Goal: Task Accomplishment & Management: Manage account settings

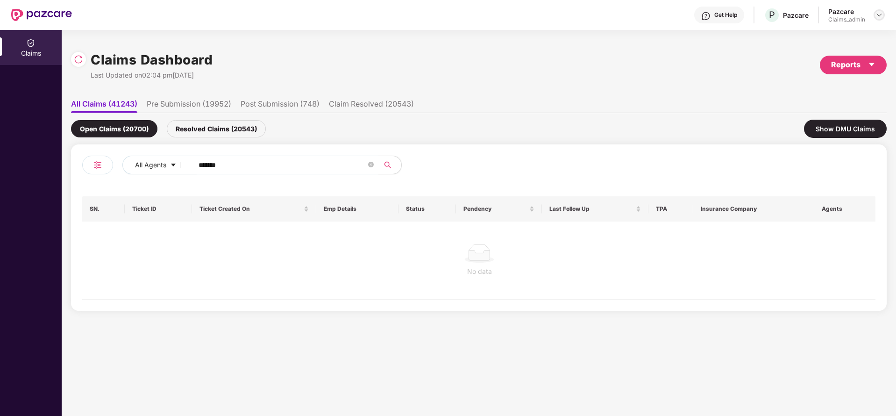
click at [883, 17] on div at bounding box center [879, 14] width 11 height 11
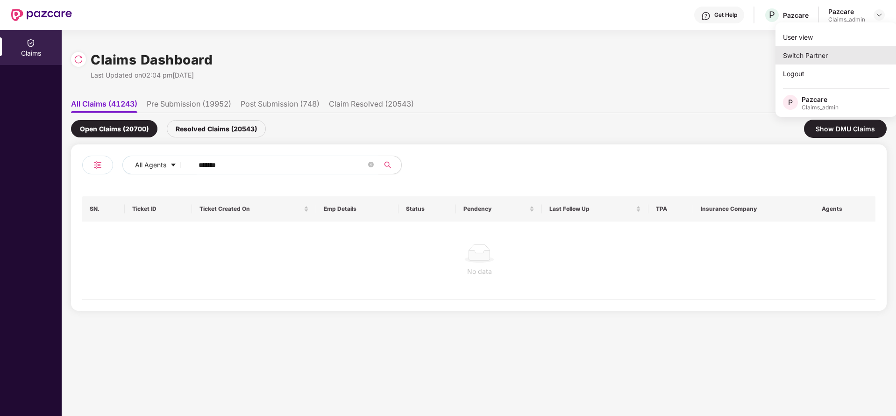
click at [851, 52] on div "Switch Partner" at bounding box center [837, 55] width 122 height 18
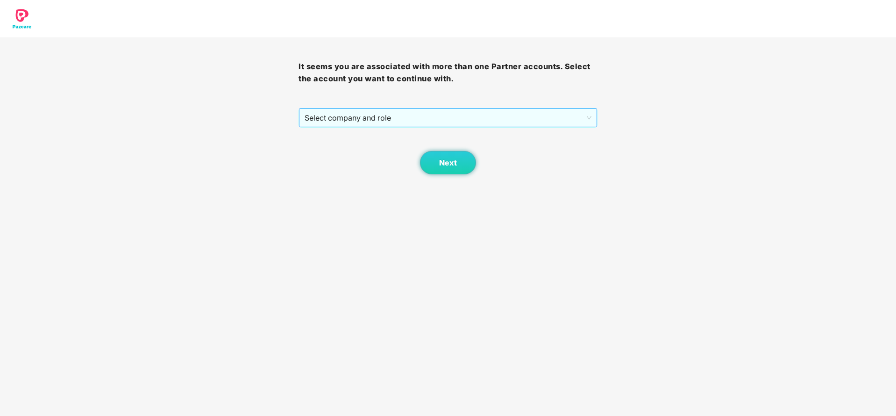
click at [474, 123] on span "Select company and role" at bounding box center [448, 118] width 286 height 18
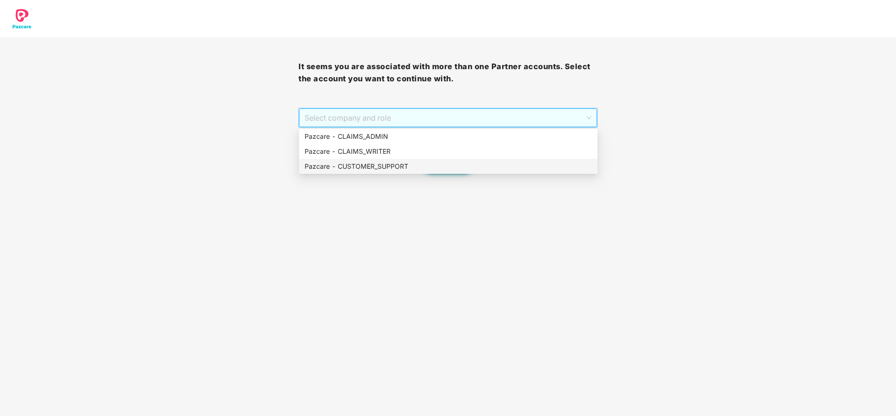
click at [431, 161] on div "Pazcare - CUSTOMER_SUPPORT" at bounding box center [448, 166] width 287 height 10
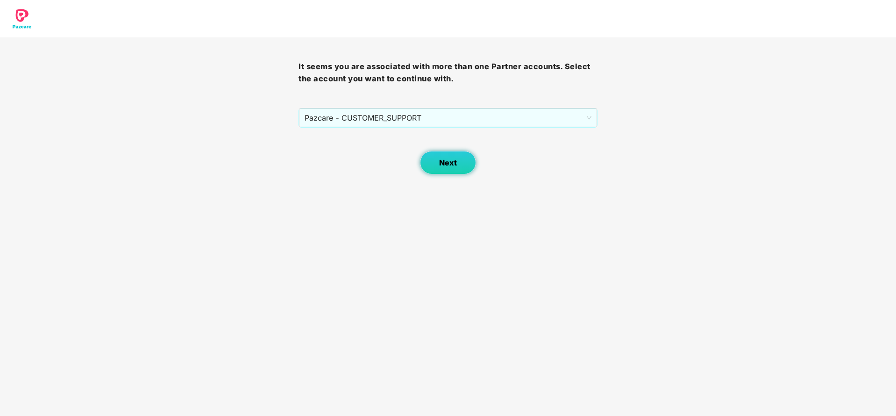
click at [453, 161] on span "Next" at bounding box center [448, 162] width 18 height 9
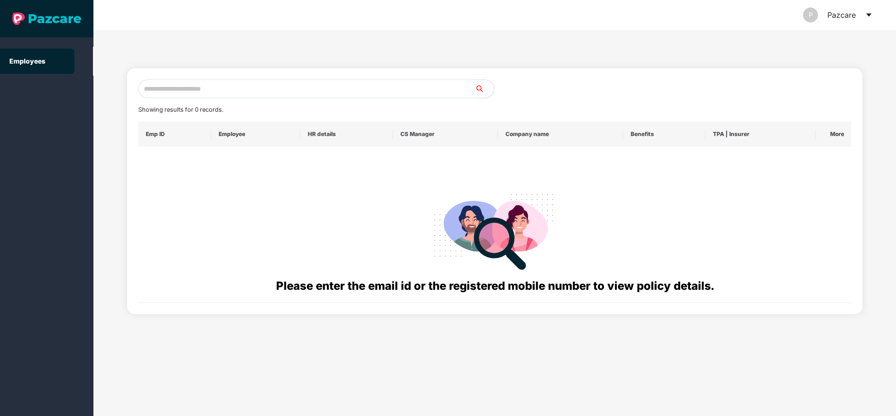
click at [291, 87] on input "text" at bounding box center [306, 88] width 337 height 19
paste input "**********"
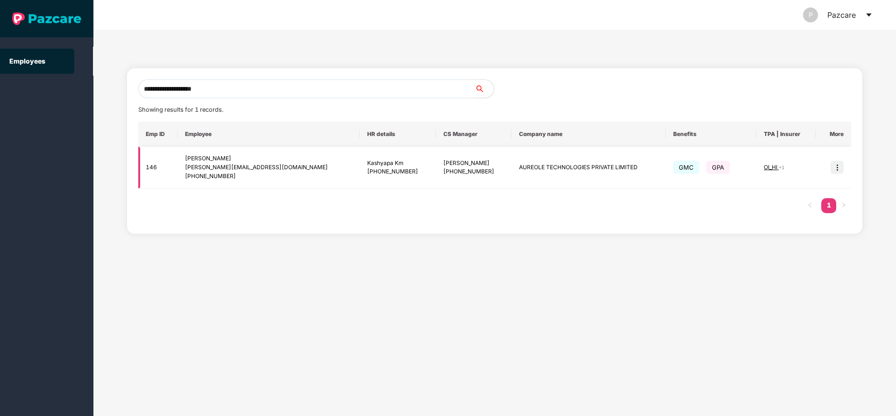
type input "**********"
click at [840, 169] on img at bounding box center [837, 167] width 13 height 13
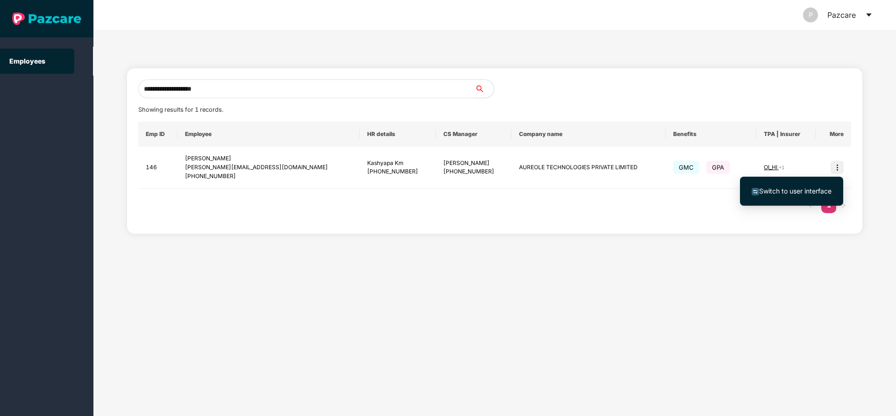
click at [775, 195] on span "Switch to user interface" at bounding box center [792, 191] width 80 height 10
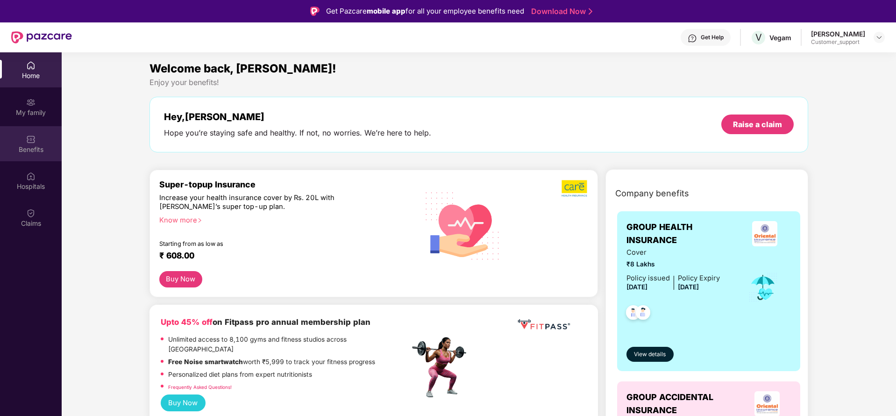
click at [32, 147] on div "Benefits" at bounding box center [31, 149] width 62 height 9
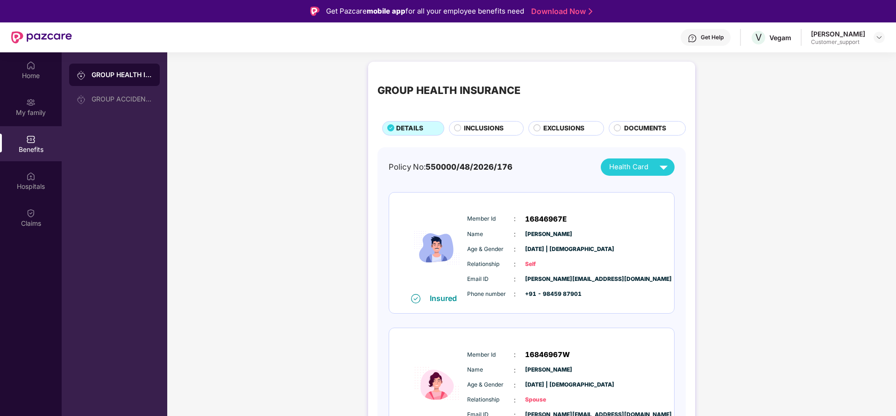
click at [494, 123] on span "INCLUSIONS" at bounding box center [484, 128] width 40 height 10
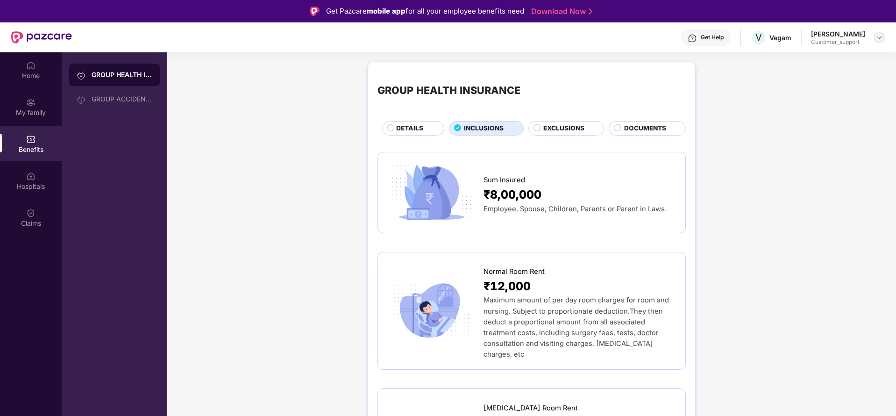
click at [875, 38] on div at bounding box center [879, 37] width 11 height 11
click at [813, 60] on div "Switch to support view" at bounding box center [836, 59] width 122 height 18
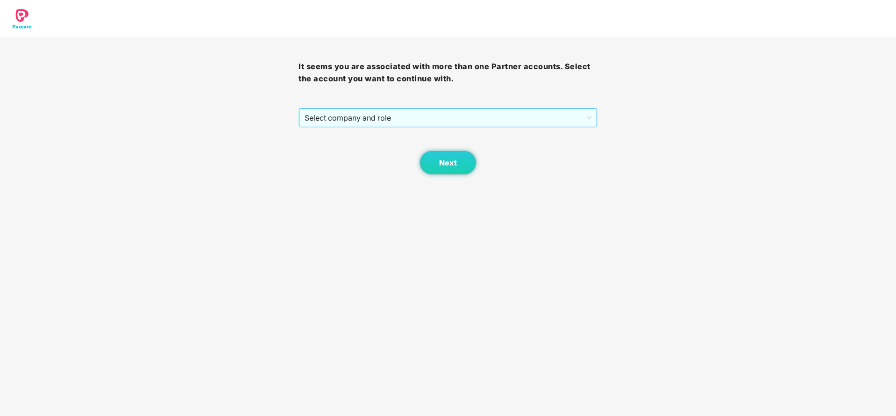
click at [477, 110] on span "Select company and role" at bounding box center [448, 118] width 286 height 18
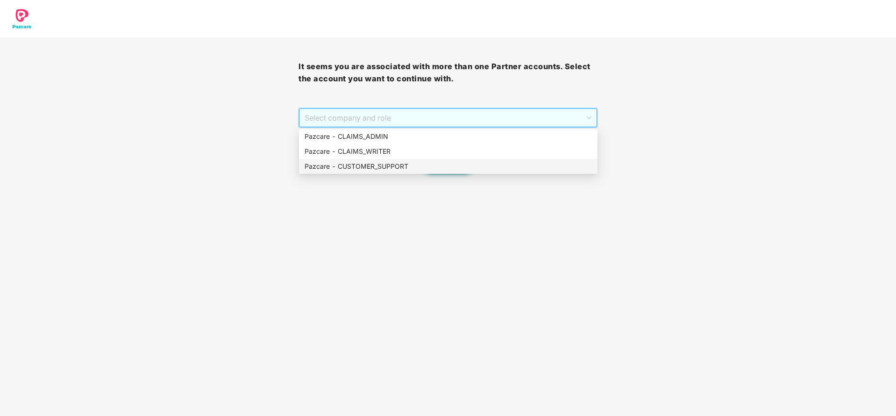
click at [395, 165] on div "Pazcare - CUSTOMER_SUPPORT" at bounding box center [448, 166] width 287 height 10
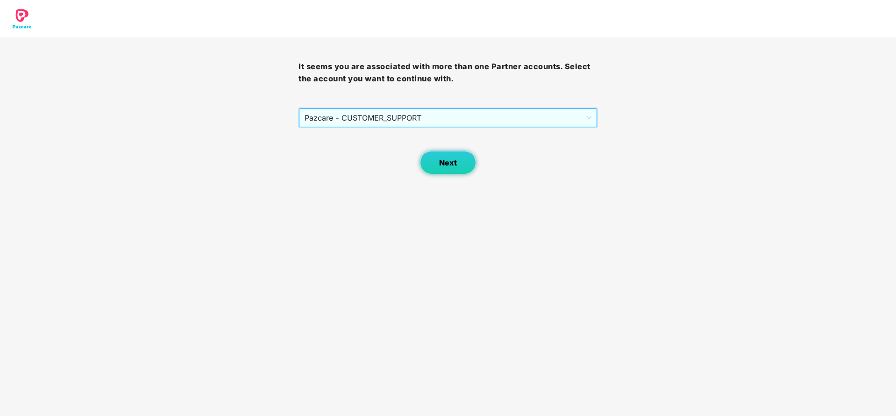
click at [451, 162] on span "Next" at bounding box center [448, 162] width 18 height 9
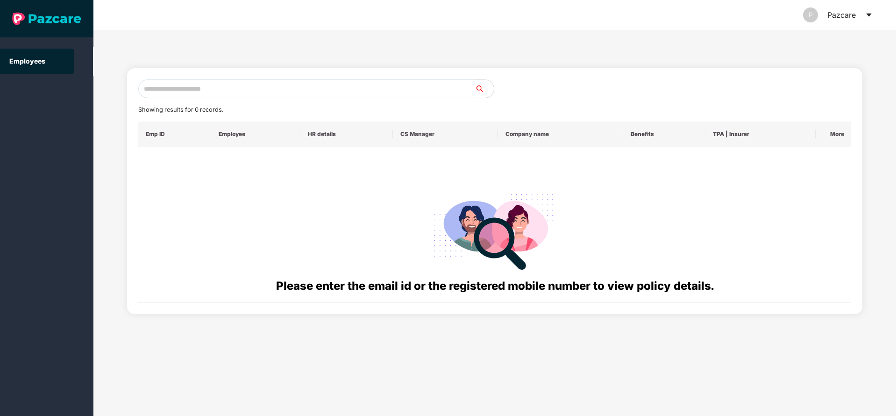
drag, startPoint x: 263, startPoint y: 94, endPoint x: 278, endPoint y: 89, distance: 15.4
click at [265, 93] on input "text" at bounding box center [306, 88] width 337 height 19
paste input "**********"
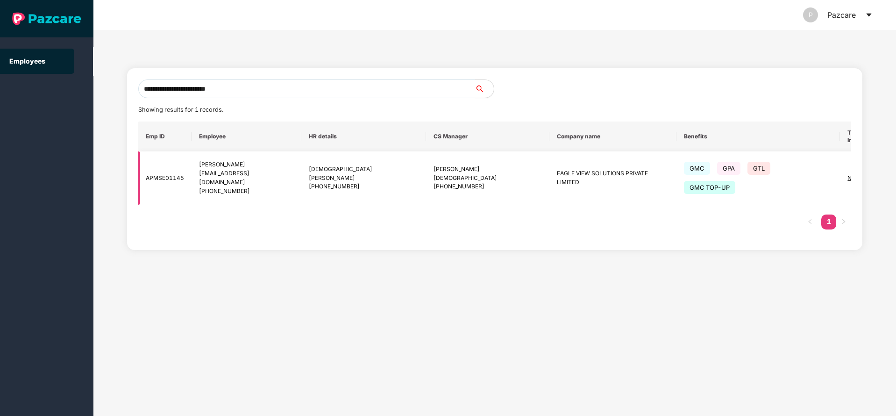
type input "**********"
drag, startPoint x: 837, startPoint y: 166, endPoint x: 819, endPoint y: 172, distance: 18.2
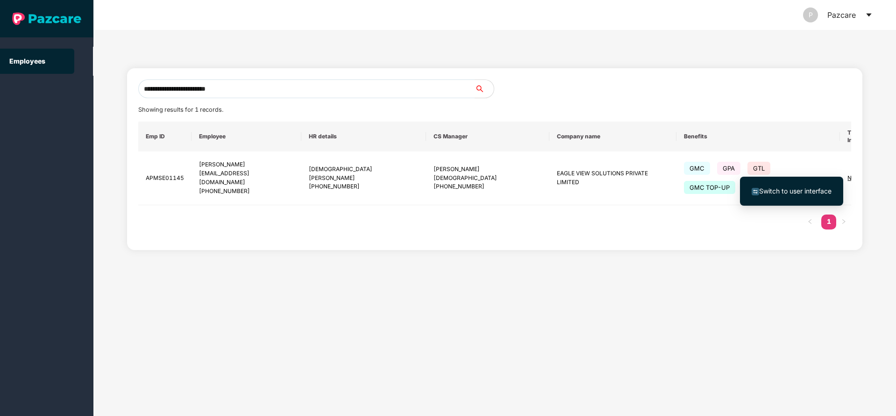
click at [791, 187] on span "Switch to user interface" at bounding box center [795, 191] width 72 height 8
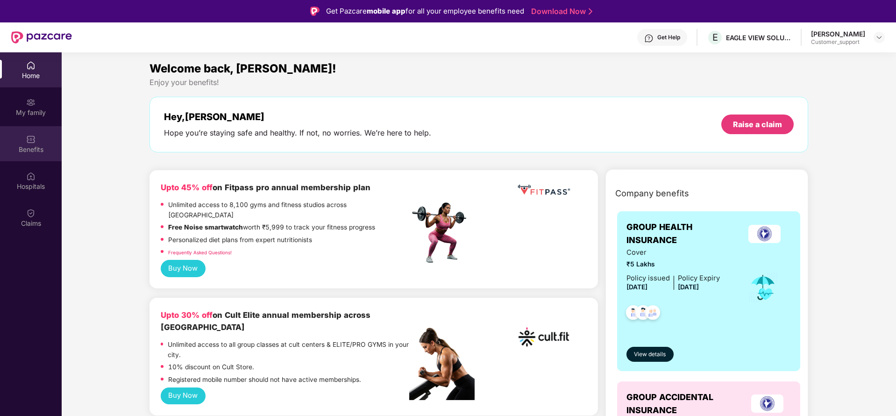
click at [29, 145] on div "Benefits" at bounding box center [31, 149] width 62 height 9
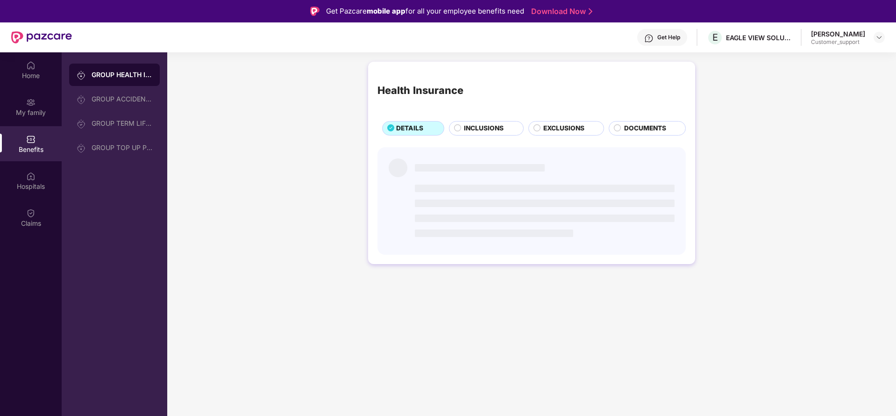
click at [510, 127] on div "INCLUSIONS" at bounding box center [488, 129] width 59 height 12
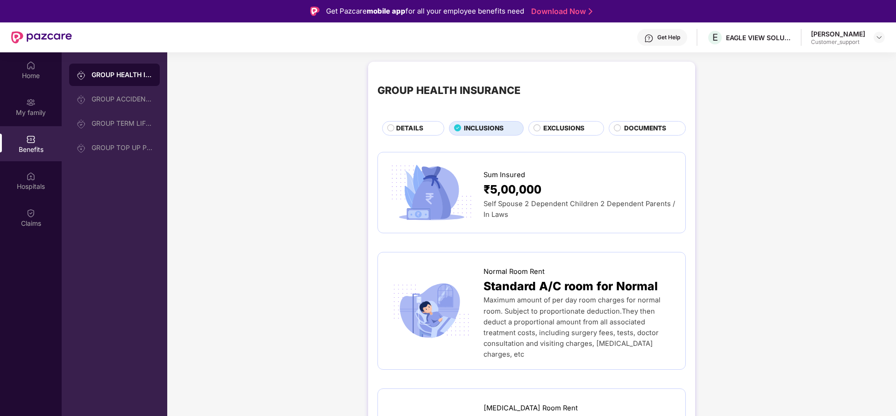
click at [422, 134] on div "DETAILS" at bounding box center [416, 129] width 48 height 12
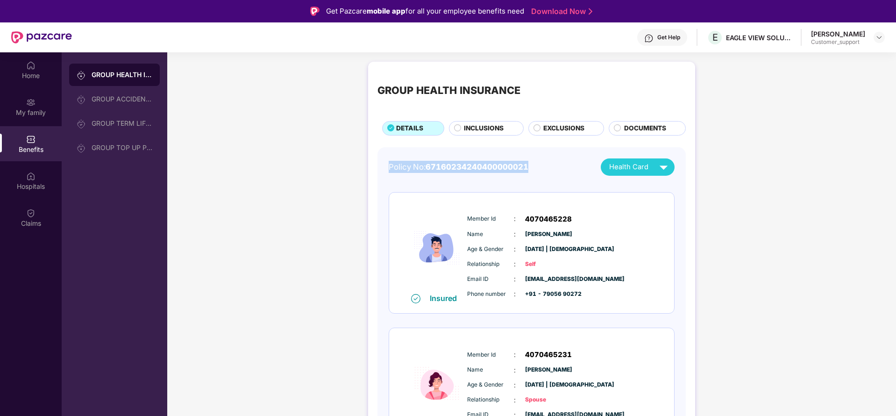
drag, startPoint x: 389, startPoint y: 166, endPoint x: 535, endPoint y: 175, distance: 146.0
click at [535, 175] on div "Policy No: 67160234240400000021 Health Card" at bounding box center [532, 166] width 286 height 17
copy div "Policy No: 67160234240400000021"
click at [540, 217] on span "4070465228" at bounding box center [548, 219] width 47 height 11
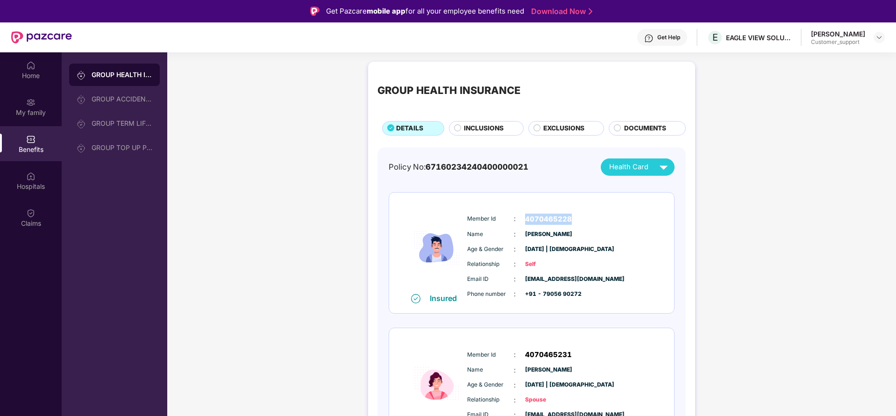
click at [540, 217] on span "4070465228" at bounding box center [548, 219] width 47 height 11
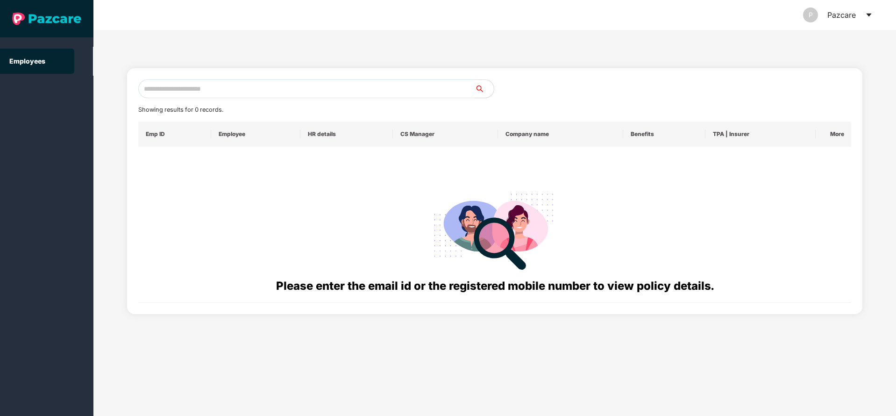
click at [262, 91] on input "text" at bounding box center [306, 88] width 337 height 19
paste input "******"
type input "******"
click at [869, 12] on header "P Pazcare" at bounding box center [494, 15] width 803 height 30
click at [866, 13] on icon "caret-down" at bounding box center [868, 14] width 7 height 7
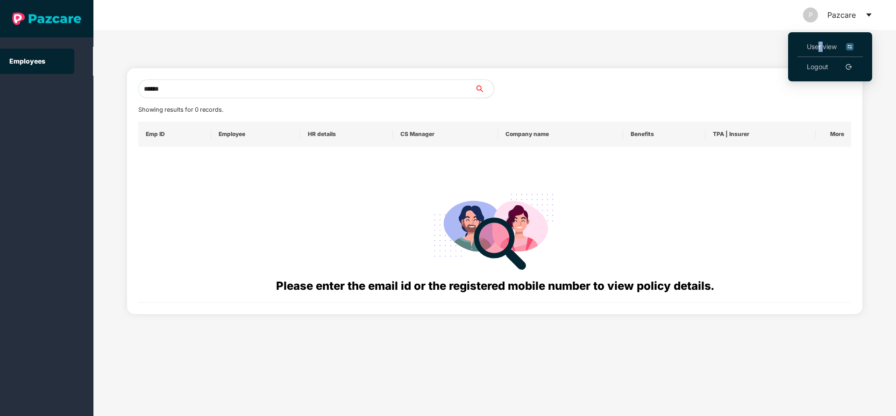
drag, startPoint x: 823, startPoint y: 34, endPoint x: 820, endPoint y: 41, distance: 7.7
click at [820, 41] on ul "User view Logout" at bounding box center [830, 56] width 84 height 49
click at [820, 42] on span "User view" at bounding box center [830, 47] width 47 height 10
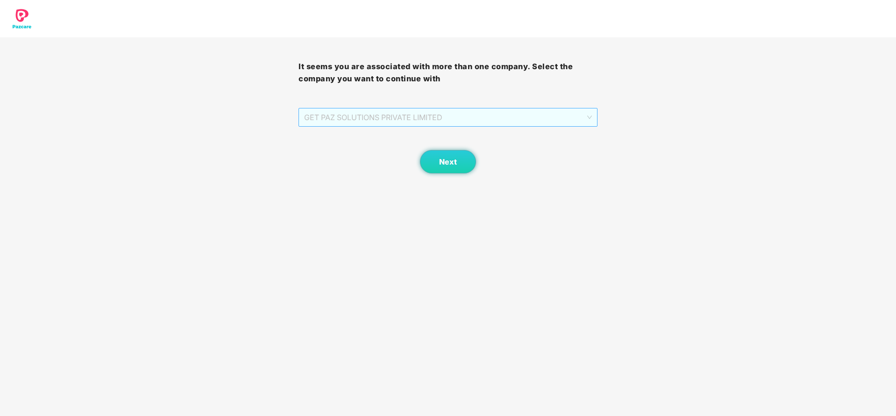
click at [472, 123] on span "GET PAZ SOLUTIONS PRIVATE LIMITED" at bounding box center [447, 117] width 287 height 18
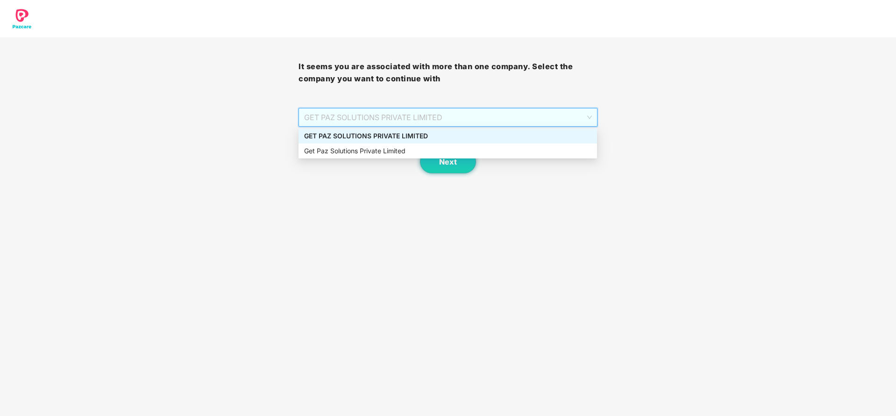
click at [400, 139] on div "GET PAZ SOLUTIONS PRIVATE LIMITED" at bounding box center [447, 136] width 287 height 10
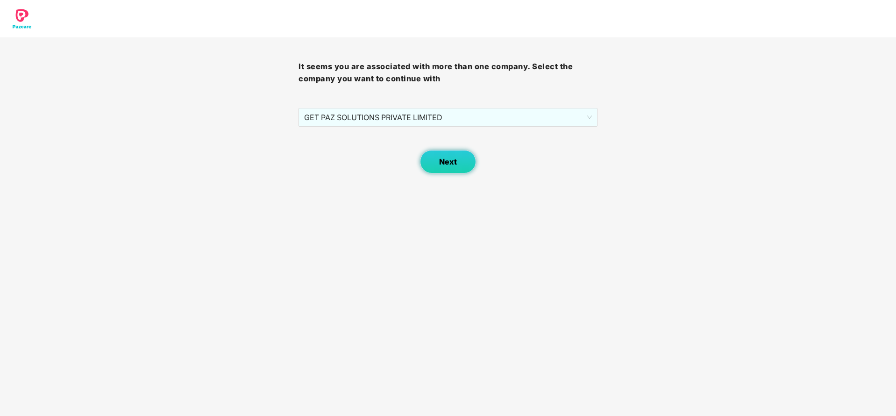
click at [455, 150] on button "Next" at bounding box center [448, 161] width 56 height 23
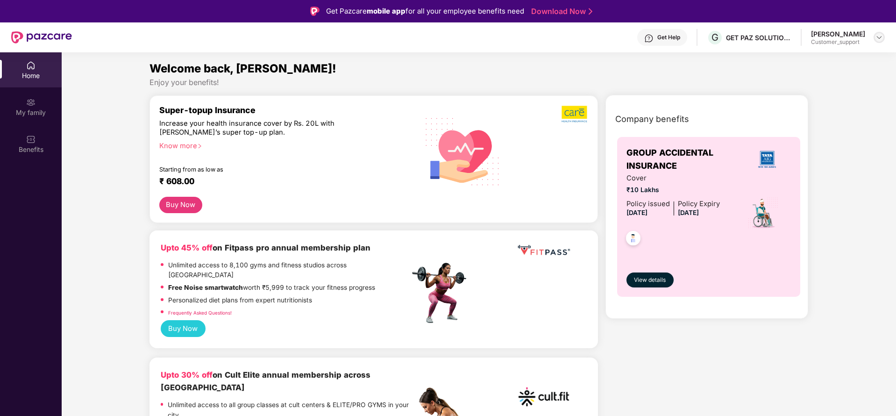
click at [876, 36] on div at bounding box center [879, 37] width 11 height 11
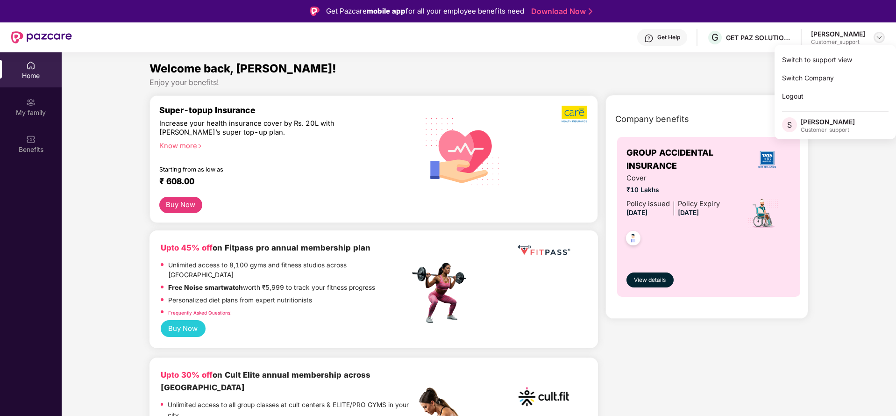
click at [876, 36] on img at bounding box center [879, 37] width 7 height 7
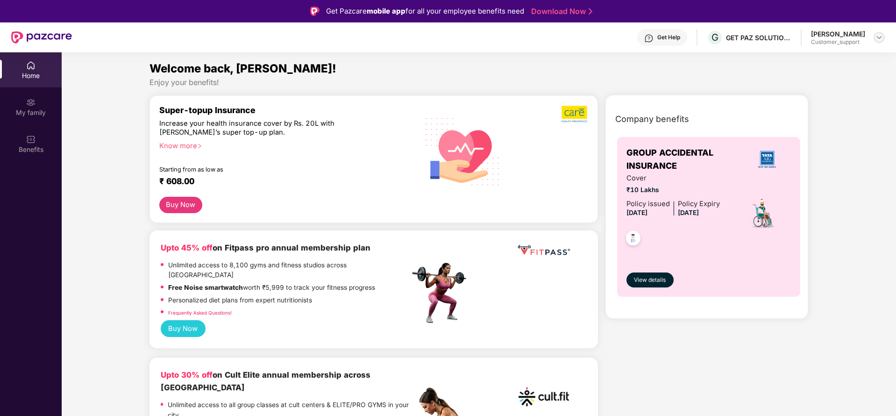
click at [879, 37] on img at bounding box center [879, 37] width 7 height 7
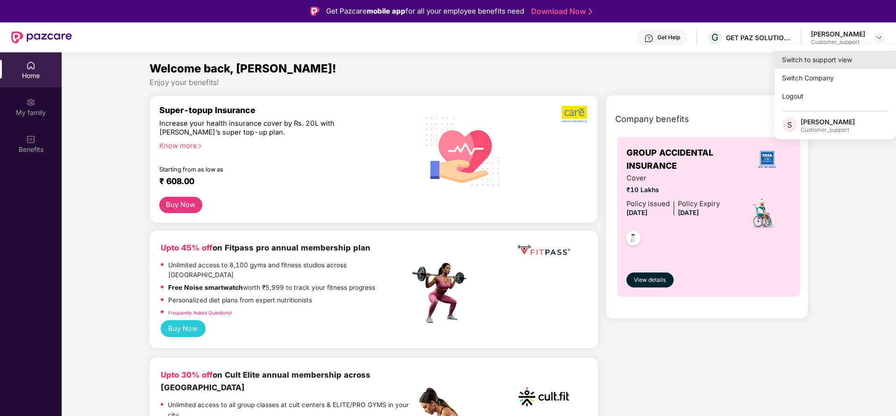
click at [821, 64] on div "Switch to support view" at bounding box center [836, 59] width 122 height 18
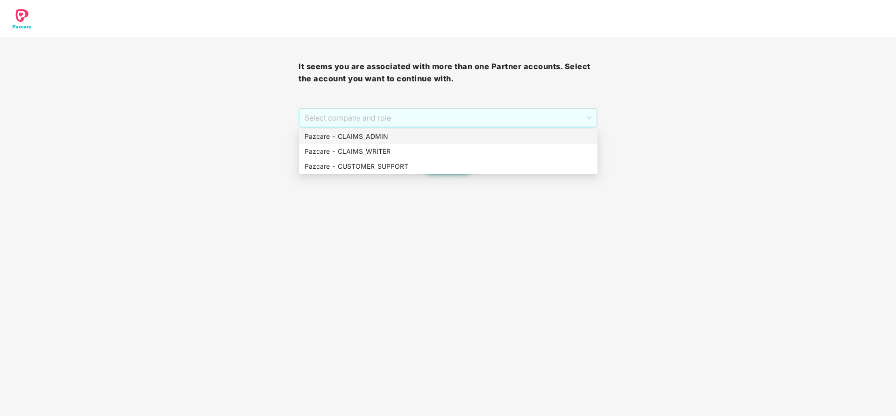
drag, startPoint x: 400, startPoint y: 119, endPoint x: 381, endPoint y: 139, distance: 27.4
click at [381, 139] on body "It seems you are associated with more than one Partner accounts. Select the acc…" at bounding box center [448, 208] width 896 height 416
click at [381, 139] on div "Pazcare - CLAIMS_ADMIN" at bounding box center [448, 136] width 287 height 10
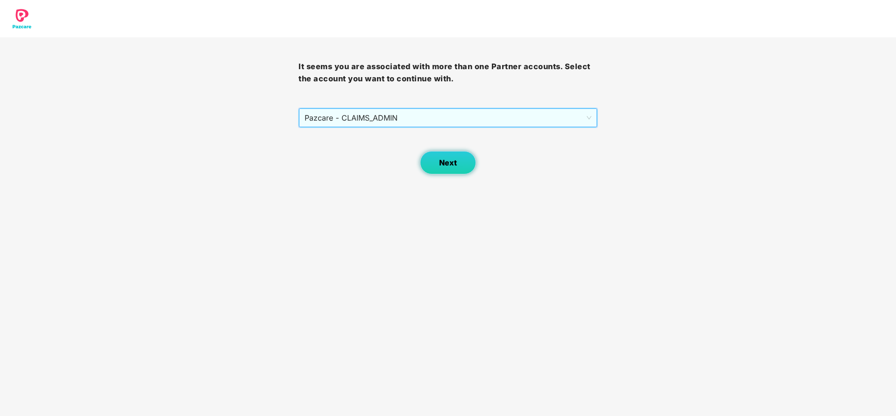
click at [466, 152] on button "Next" at bounding box center [448, 162] width 56 height 23
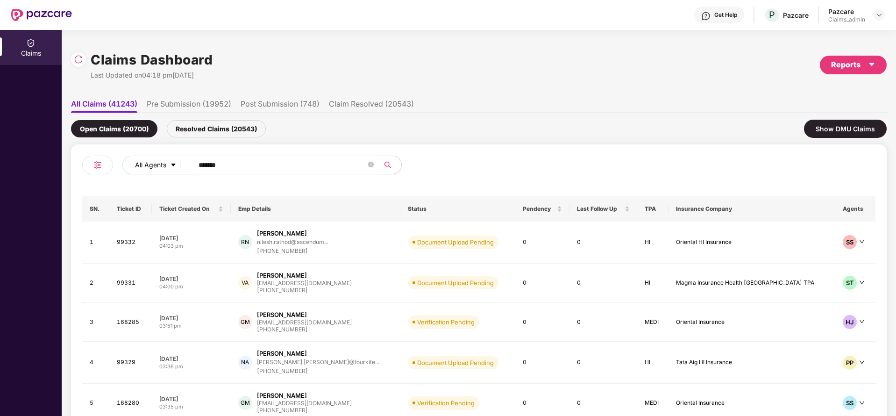
drag, startPoint x: 235, startPoint y: 164, endPoint x: 174, endPoint y: 170, distance: 61.1
click at [174, 170] on div "All Agents ******" at bounding box center [360, 165] width 476 height 19
paste input "text"
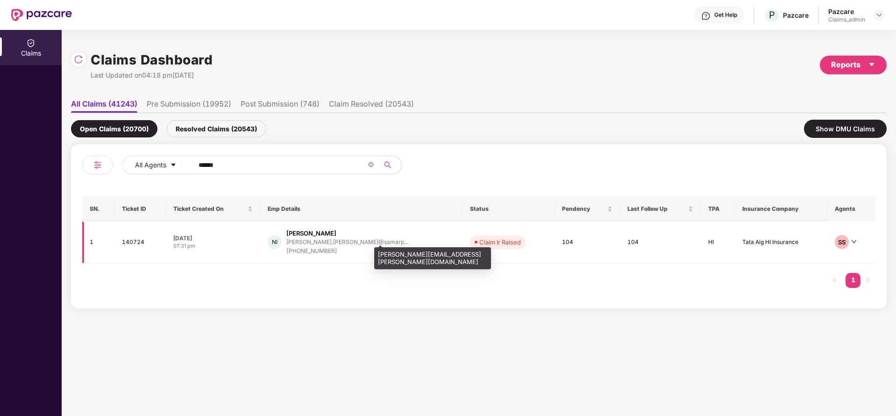
type input "******"
click at [333, 240] on div "[PERSON_NAME].[PERSON_NAME]@samarp..." at bounding box center [347, 242] width 122 height 6
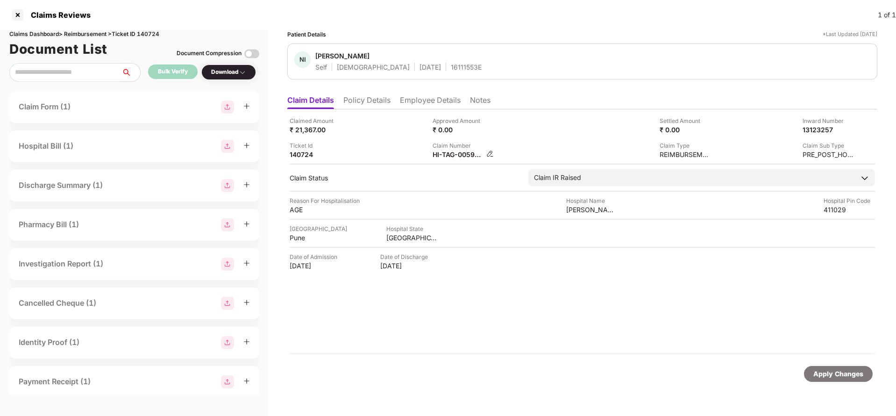
click at [489, 153] on img at bounding box center [489, 153] width 7 height 7
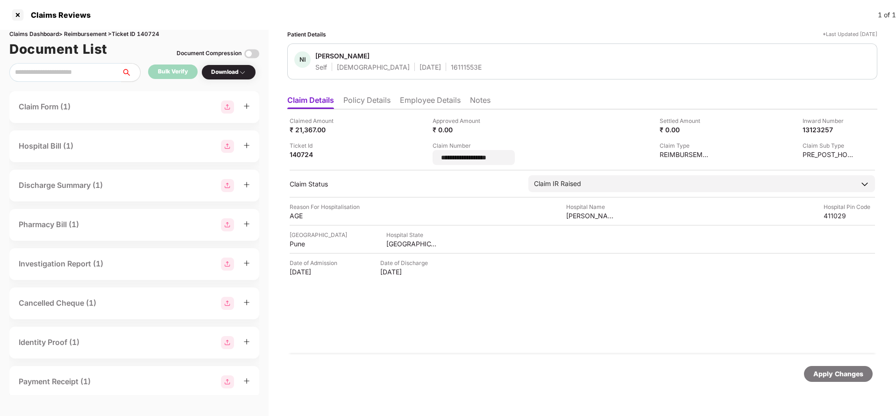
drag, startPoint x: 501, startPoint y: 157, endPoint x: 385, endPoint y: 163, distance: 116.1
click at [385, 163] on div "**********" at bounding box center [583, 140] width 586 height 49
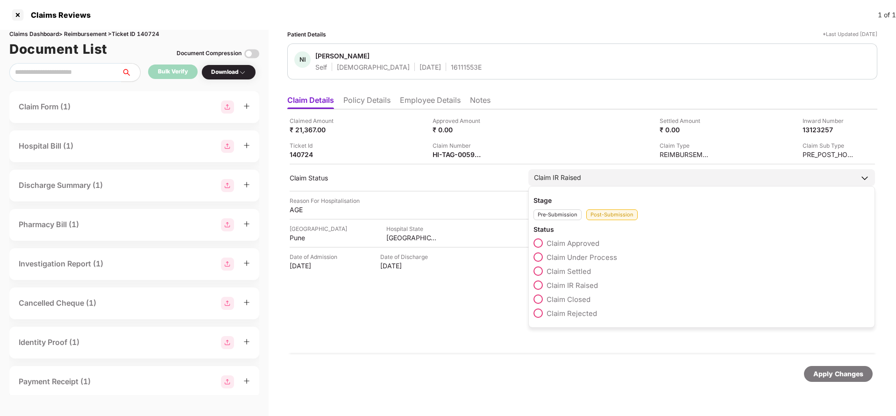
click at [541, 262] on div "Claim Under Process" at bounding box center [702, 259] width 336 height 14
click at [539, 256] on span at bounding box center [538, 256] width 9 height 9
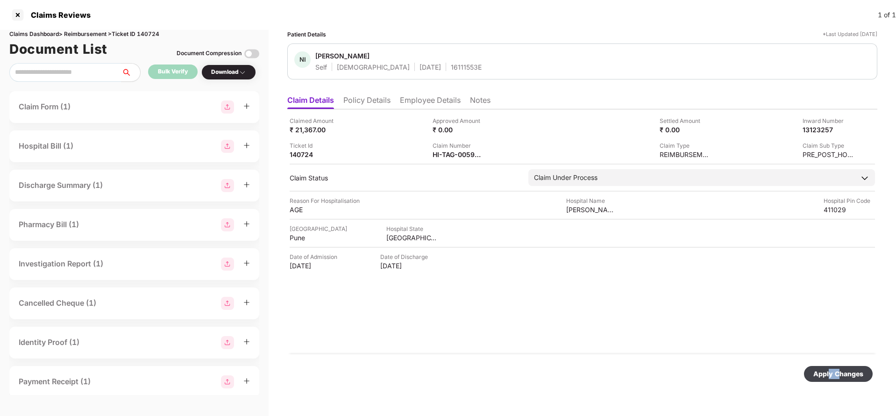
drag, startPoint x: 838, startPoint y: 365, endPoint x: 832, endPoint y: 379, distance: 15.9
click at [832, 379] on div "Apply Changes" at bounding box center [582, 373] width 590 height 39
click at [832, 379] on div "Apply Changes" at bounding box center [838, 374] width 69 height 16
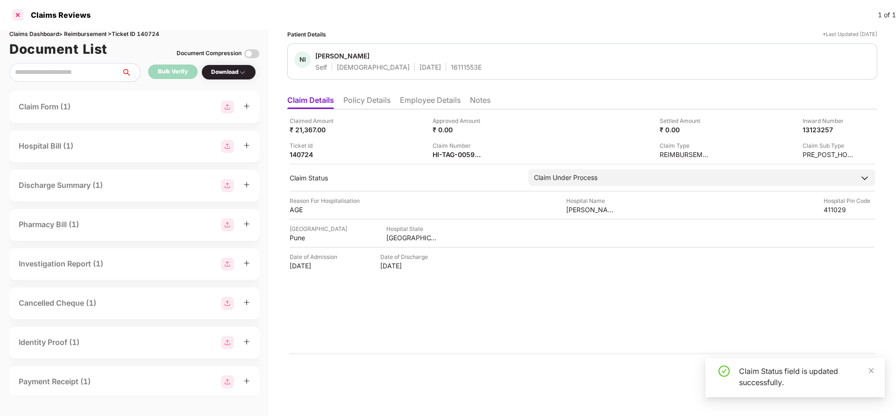
click at [21, 17] on div at bounding box center [17, 14] width 15 height 15
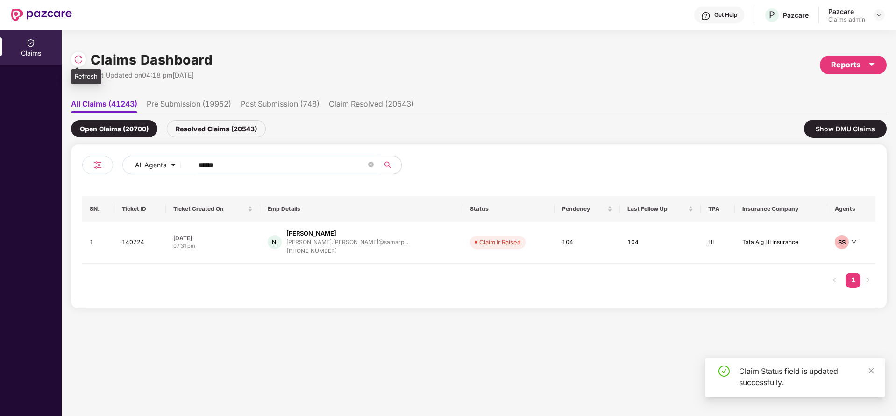
click at [78, 60] on img at bounding box center [78, 59] width 9 height 9
